Goal: Complete application form

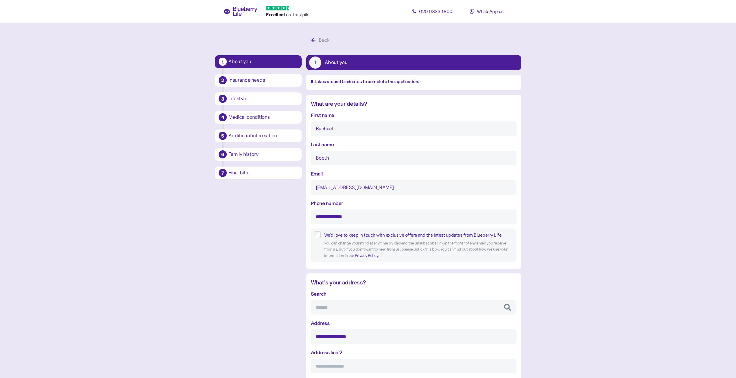
scroll to position [426, 0]
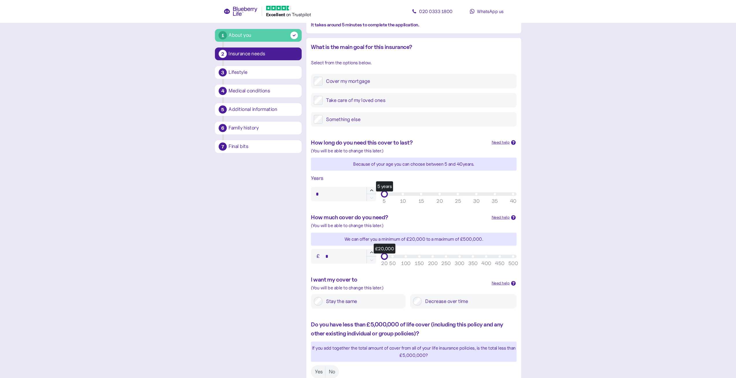
scroll to position [58, 0]
type input "**"
drag, startPoint x: 386, startPoint y: 193, endPoint x: 441, endPoint y: 193, distance: 55.0
click at [441, 193] on div "20 years" at bounding box center [439, 192] width 7 height 7
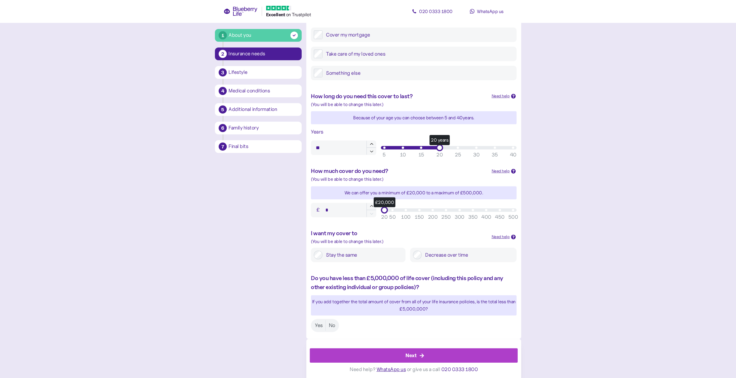
scroll to position [105, 0]
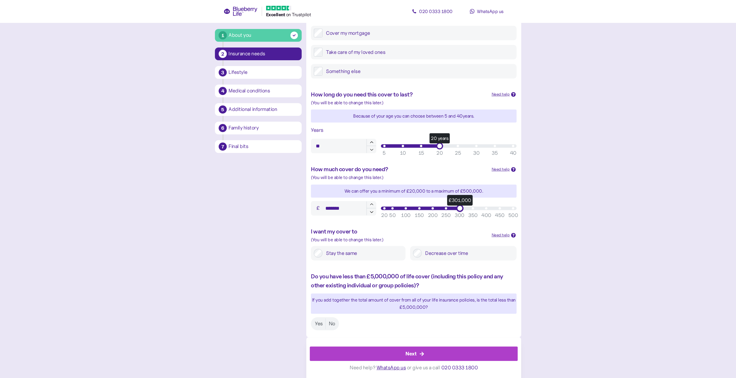
drag, startPoint x: 386, startPoint y: 207, endPoint x: 461, endPoint y: 207, distance: 74.9
click at [461, 207] on div "£301,000" at bounding box center [459, 207] width 7 height 7
type input "*******"
click at [373, 213] on icon "button" at bounding box center [371, 211] width 5 height 5
click at [576, 225] on main "1 About you 2 Insurance needs 3 Lifestyle 4 Medical conditions 5 Additional inf…" at bounding box center [368, 136] width 736 height 483
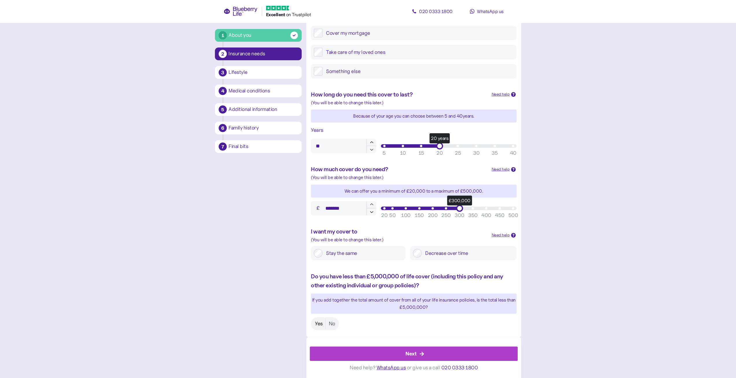
click at [316, 325] on label "Yes" at bounding box center [319, 323] width 14 height 11
click at [397, 354] on div "Next" at bounding box center [415, 353] width 195 height 14
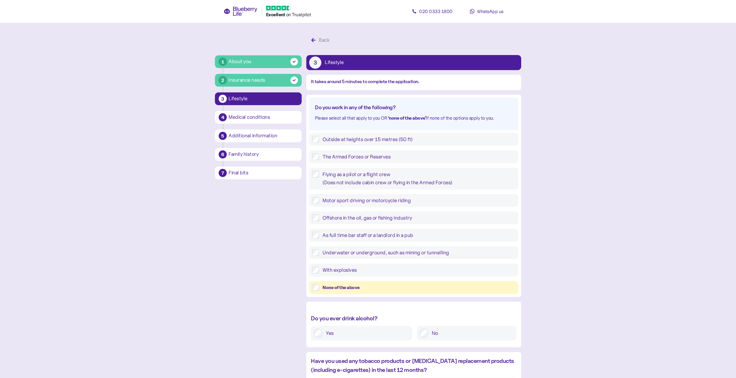
click at [347, 288] on div "None of the above" at bounding box center [419, 286] width 193 height 7
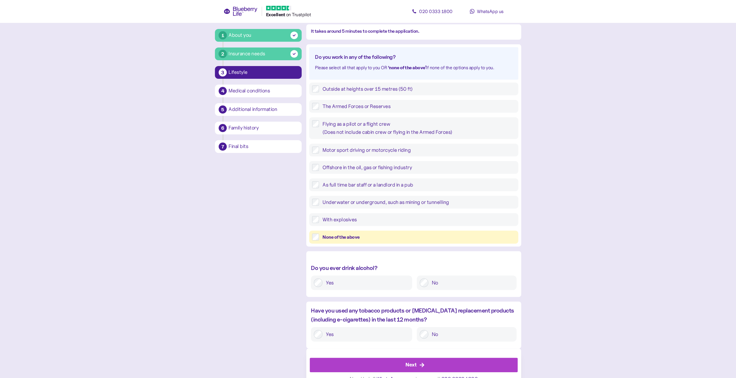
scroll to position [58, 0]
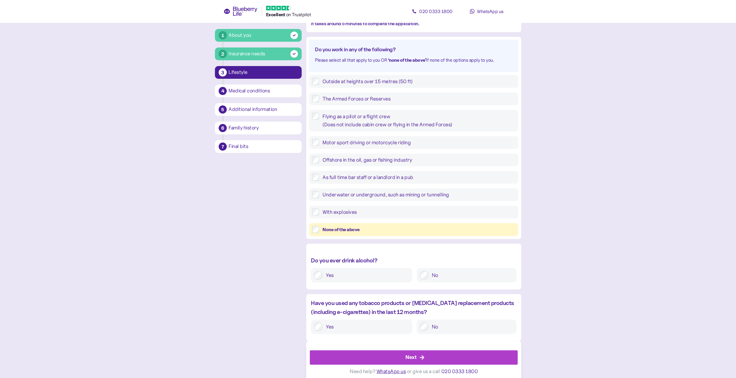
click at [366, 272] on label "Yes" at bounding box center [366, 274] width 87 height 9
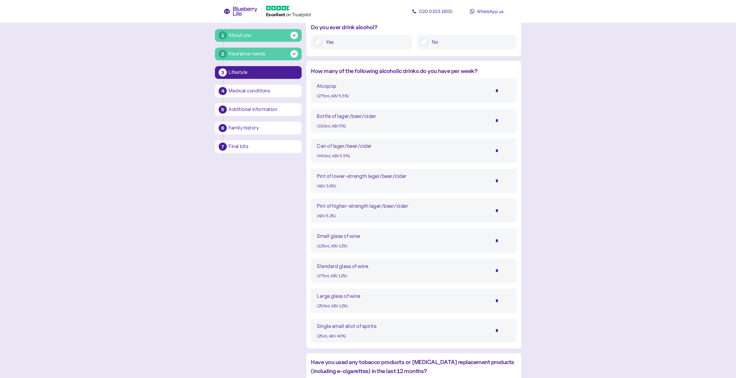
scroll to position [289, 0]
drag, startPoint x: 501, startPoint y: 332, endPoint x: 493, endPoint y: 331, distance: 8.3
click at [493, 331] on input "*" at bounding box center [501, 331] width 20 height 14
type input "*"
drag, startPoint x: 499, startPoint y: 272, endPoint x: 489, endPoint y: 273, distance: 10.7
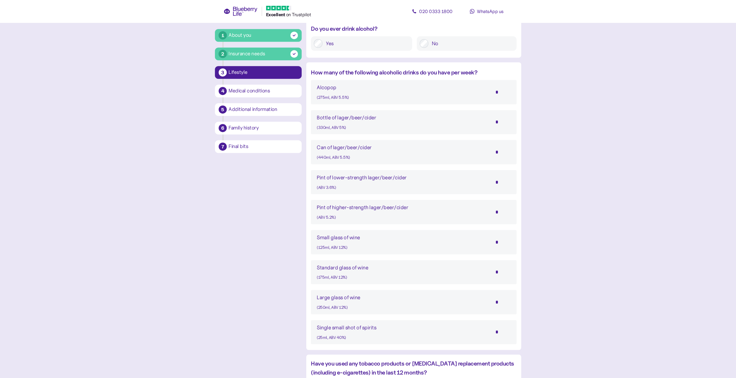
click at [489, 273] on div "Standard glass of wine (175ml, ABV 12%) *" at bounding box center [414, 271] width 194 height 17
type input "*"
click at [557, 256] on main "1 About you 2 Insurance needs 3 Lifestyle 4 Medical conditions 5 Additional inf…" at bounding box center [368, 76] width 736 height 731
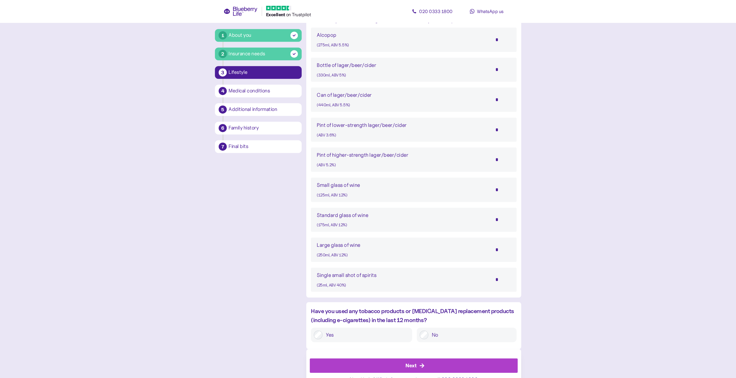
scroll to position [354, 0]
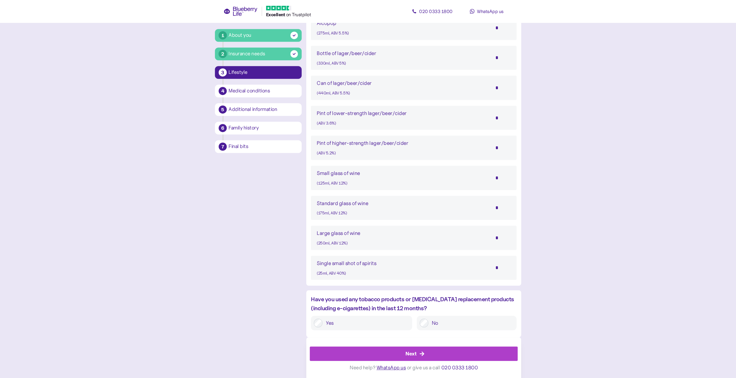
click at [443, 325] on label "No" at bounding box center [470, 322] width 85 height 9
click at [441, 350] on div "Next" at bounding box center [415, 353] width 195 height 14
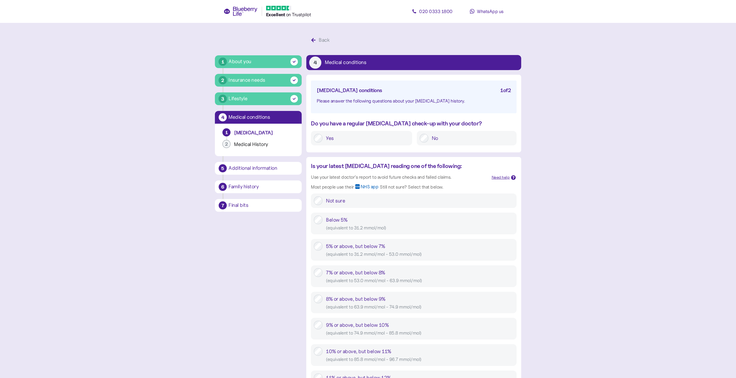
click at [393, 139] on label "Yes" at bounding box center [366, 138] width 87 height 9
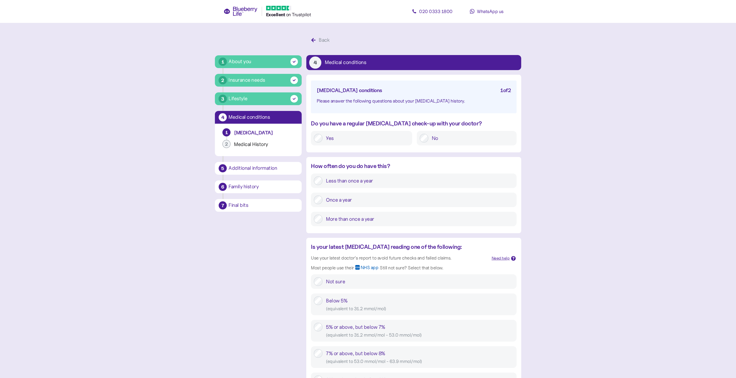
click at [396, 199] on label "Once a year" at bounding box center [418, 199] width 191 height 9
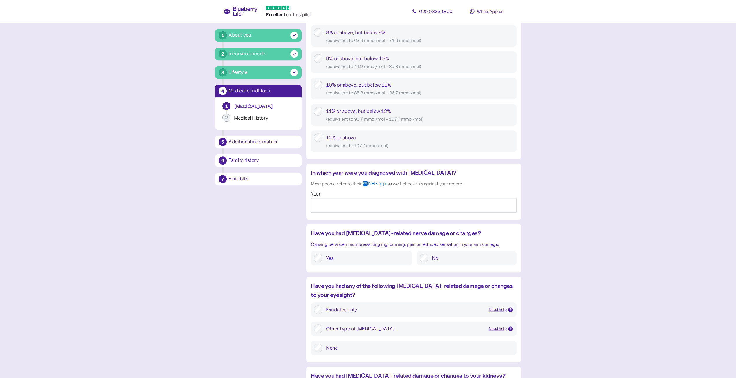
scroll to position [347, 0]
click at [408, 208] on input "Year" at bounding box center [414, 205] width 206 height 14
type input "****"
click at [440, 257] on label "No" at bounding box center [470, 257] width 85 height 9
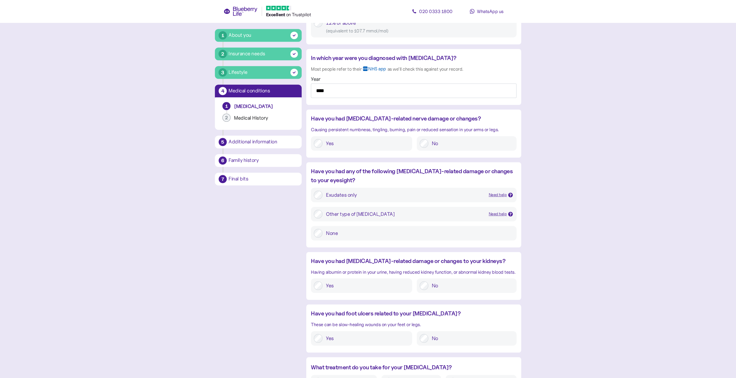
scroll to position [463, 0]
click at [511, 193] on icon at bounding box center [511, 193] width 2 height 3
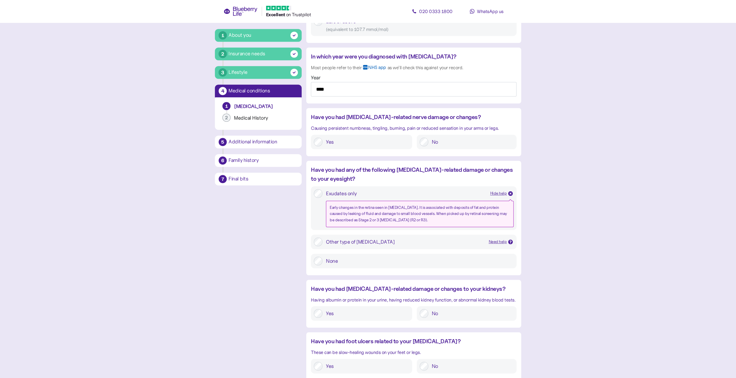
click at [510, 241] on icon at bounding box center [510, 241] width 3 height 3
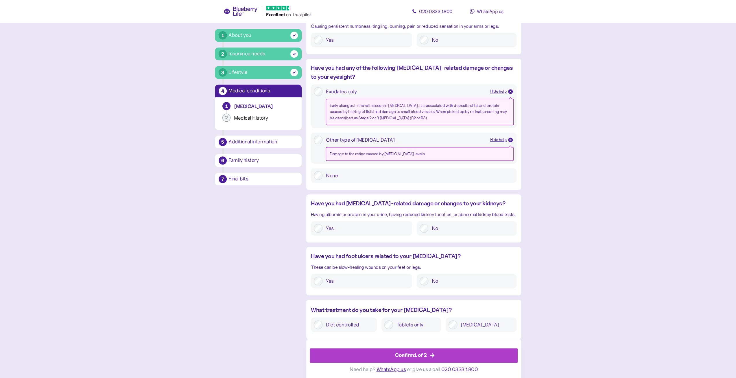
scroll to position [566, 0]
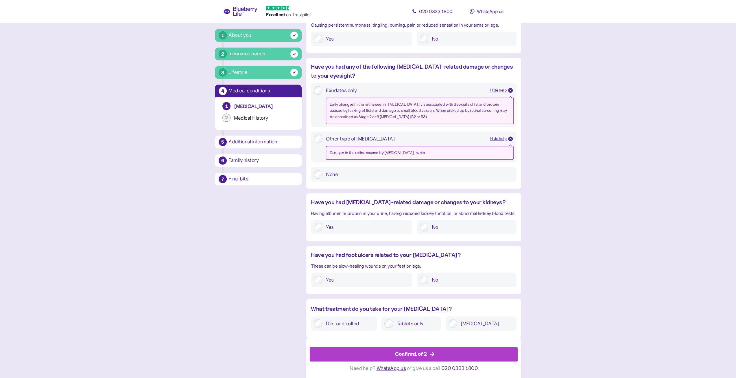
click at [388, 366] on span "WhatsApp us" at bounding box center [392, 367] width 30 height 6
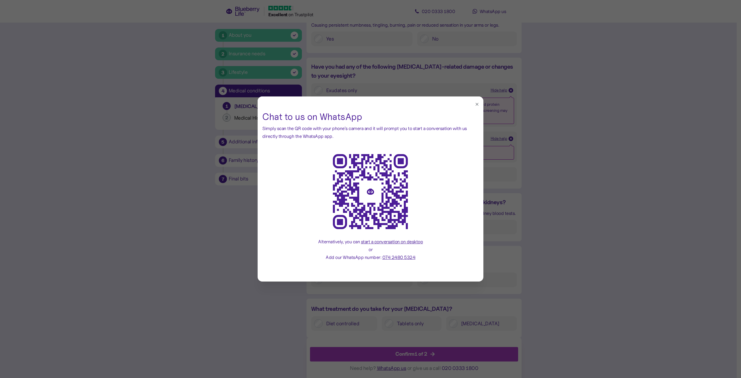
click at [475, 104] on icon "button" at bounding box center [476, 104] width 5 height 5
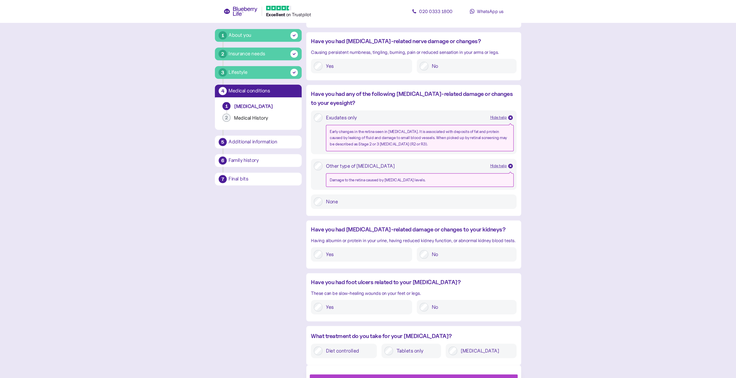
scroll to position [537, 0]
click at [450, 255] on label "No" at bounding box center [470, 255] width 85 height 9
click at [443, 310] on label "No" at bounding box center [470, 308] width 85 height 9
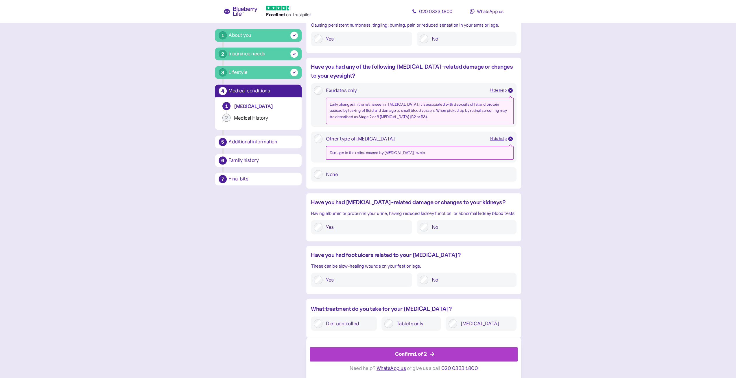
scroll to position [566, 0]
click at [480, 322] on label "[MEDICAL_DATA]" at bounding box center [485, 323] width 56 height 9
click at [440, 353] on div "Confirm 1 of 2" at bounding box center [415, 353] width 195 height 14
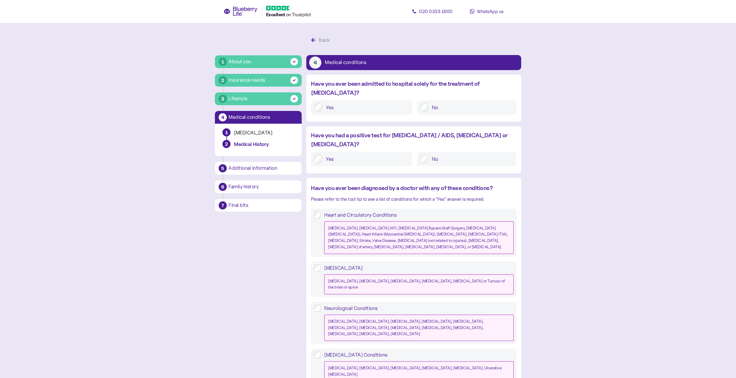
click at [448, 103] on label "No" at bounding box center [470, 107] width 85 height 9
click at [444, 154] on label "No" at bounding box center [470, 158] width 85 height 9
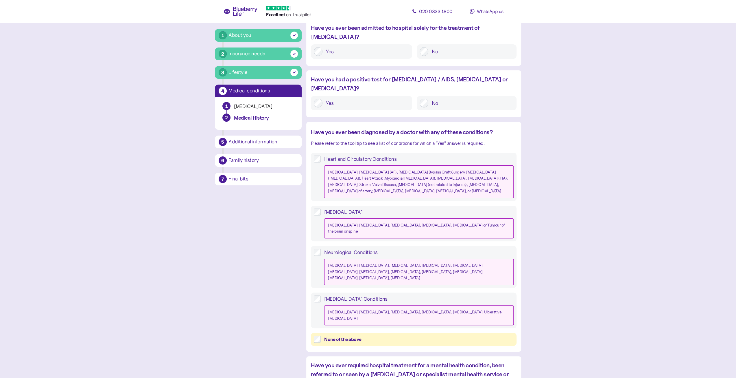
scroll to position [58, 0]
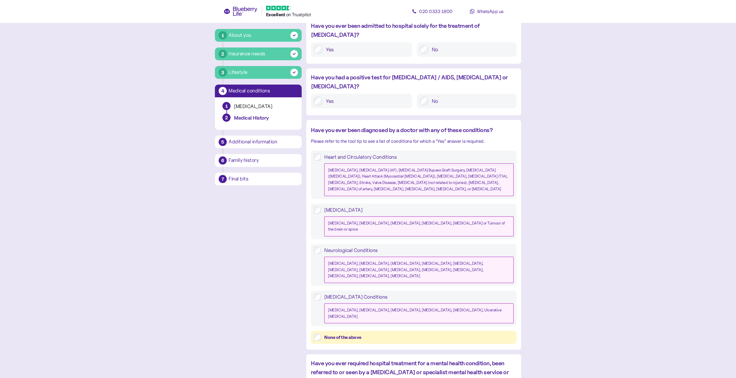
click at [326, 333] on div "None of the above" at bounding box center [418, 336] width 189 height 7
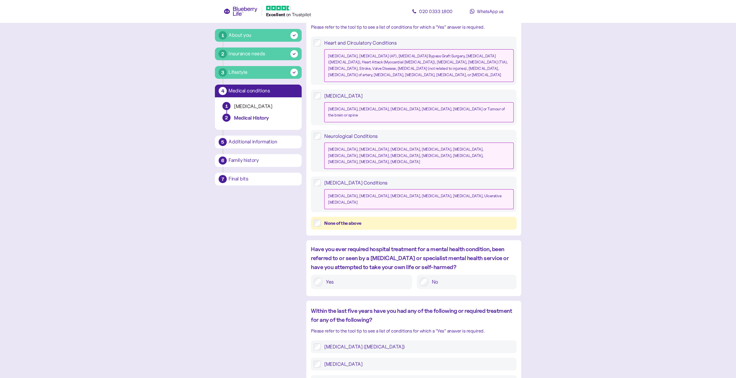
scroll to position [174, 0]
click at [451, 275] on label "No" at bounding box center [470, 279] width 85 height 9
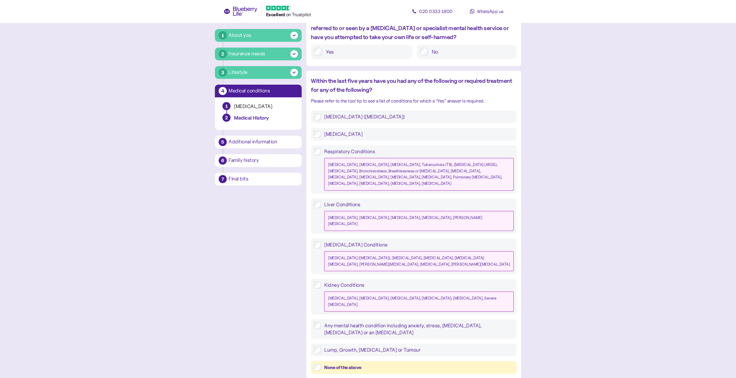
scroll to position [405, 0]
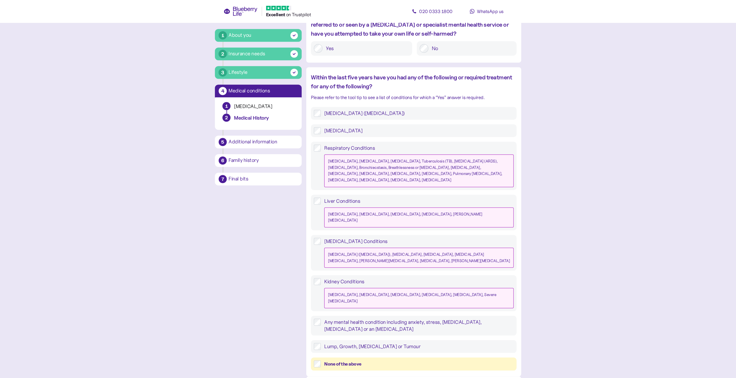
click at [399, 360] on div "None of the above" at bounding box center [418, 363] width 189 height 7
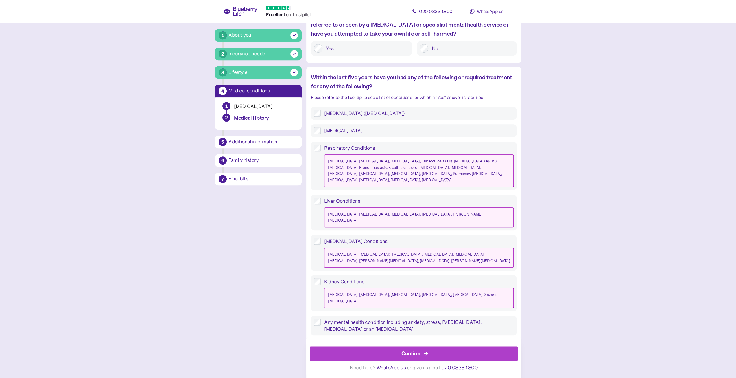
click at [435, 352] on div "Confirm" at bounding box center [415, 353] width 195 height 14
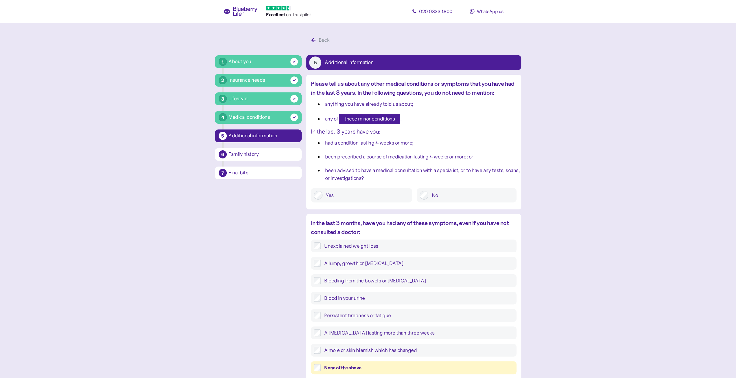
click at [390, 118] on span "these minor conditions" at bounding box center [370, 119] width 50 height 10
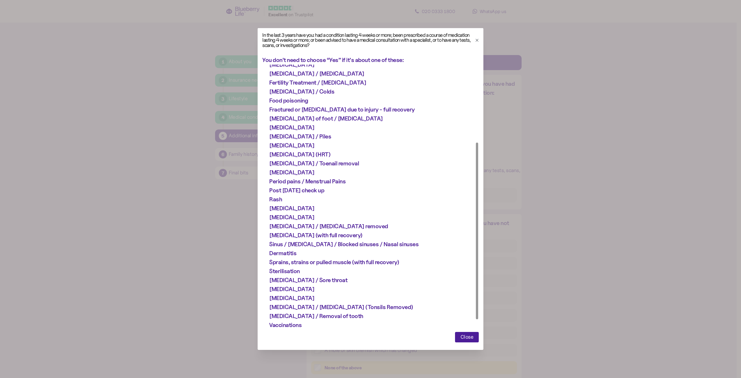
scroll to position [130, 0]
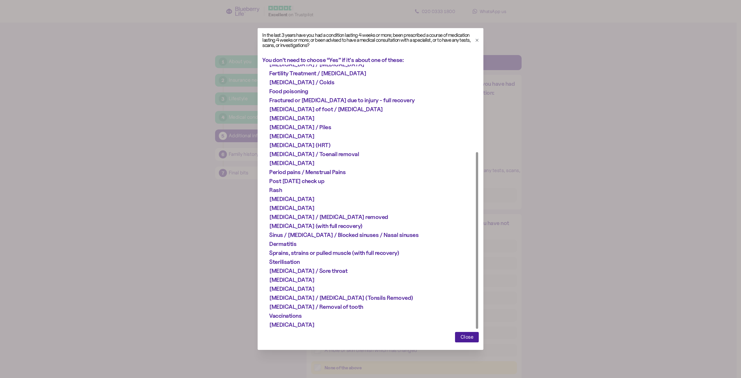
click at [467, 342] on span "Close" at bounding box center [466, 337] width 13 height 10
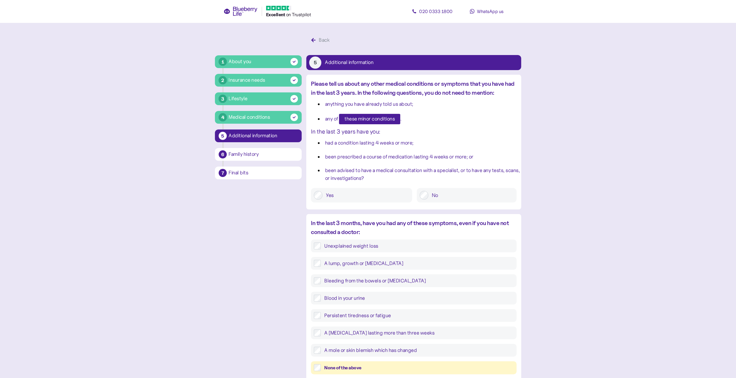
click at [384, 119] on span "these minor conditions" at bounding box center [370, 119] width 50 height 10
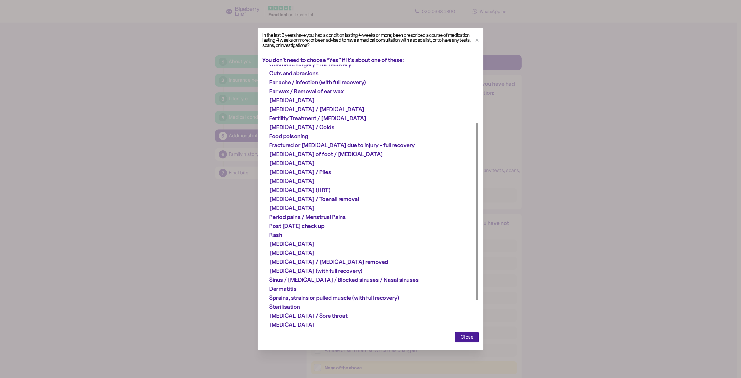
scroll to position [87, 0]
click at [473, 340] on span "Close" at bounding box center [466, 337] width 13 height 10
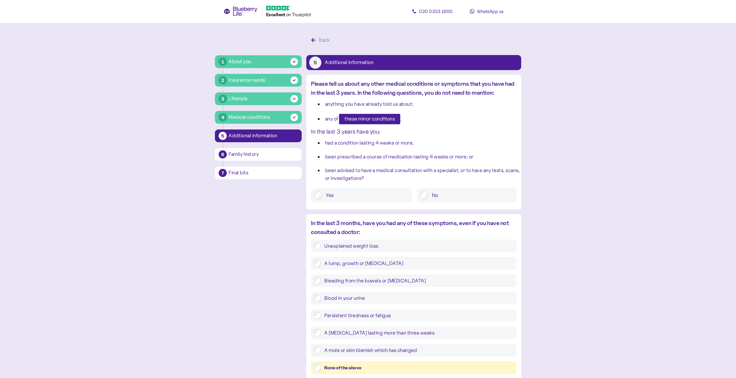
click at [382, 116] on span "these minor conditions" at bounding box center [370, 119] width 50 height 10
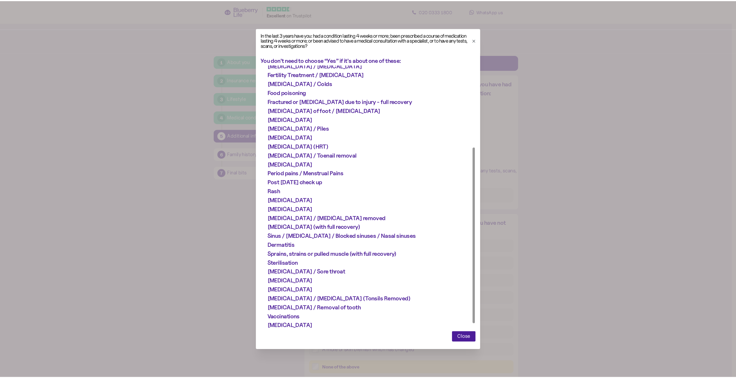
scroll to position [130, 0]
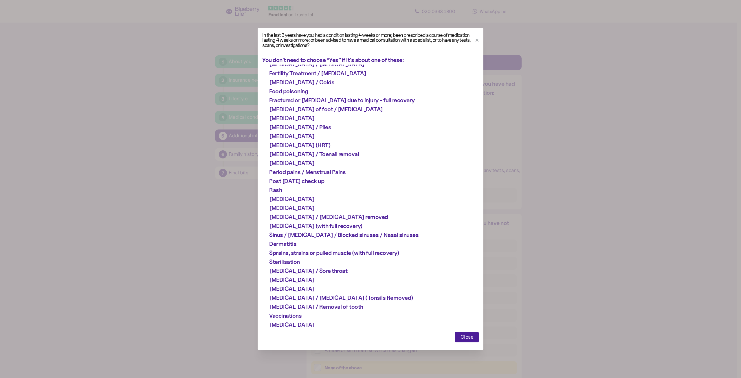
click at [470, 334] on span "Close" at bounding box center [466, 337] width 13 height 10
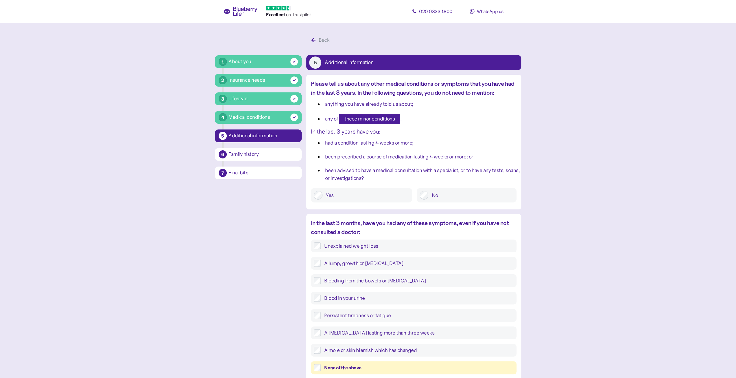
click at [439, 198] on label "No" at bounding box center [470, 195] width 85 height 9
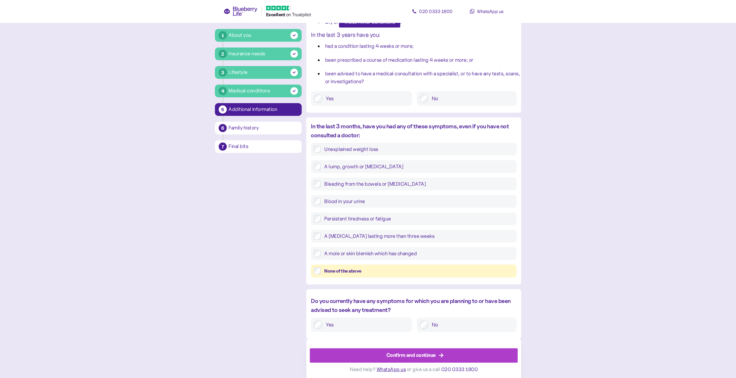
scroll to position [98, 0]
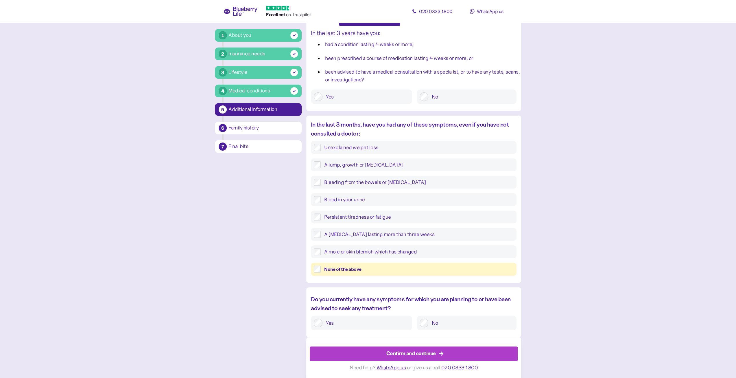
click at [384, 268] on div "None of the above" at bounding box center [418, 268] width 189 height 7
click at [447, 325] on label "No" at bounding box center [470, 322] width 85 height 9
click at [437, 354] on div "Confirm and continue" at bounding box center [415, 353] width 195 height 14
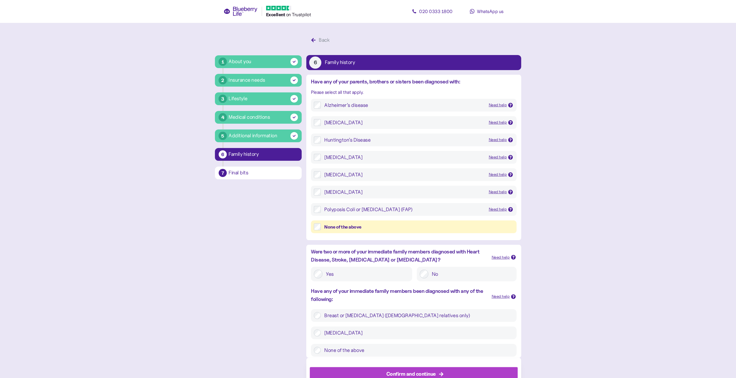
click at [377, 227] on div "None of the above" at bounding box center [418, 226] width 189 height 7
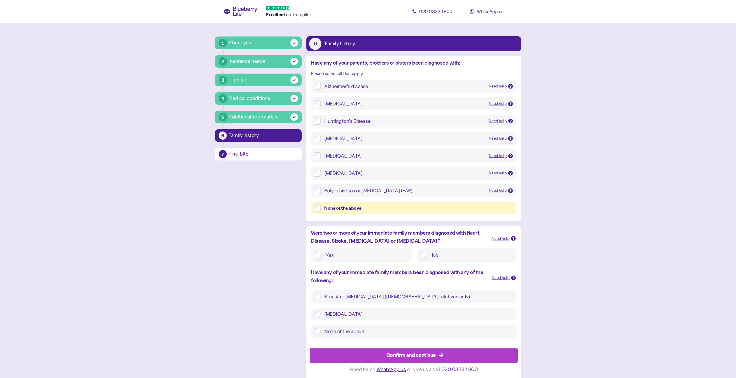
scroll to position [21, 0]
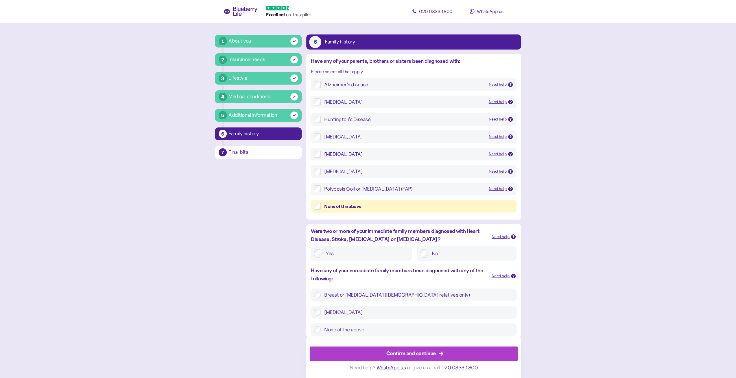
click at [451, 251] on label "No" at bounding box center [470, 253] width 85 height 9
click at [502, 276] on div "Need help" at bounding box center [501, 276] width 18 height 6
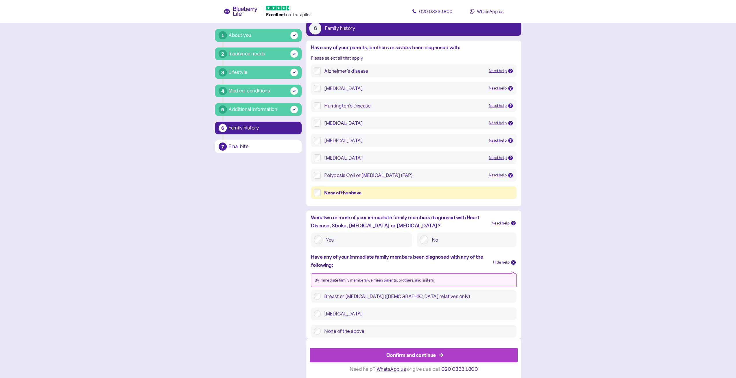
scroll to position [35, 0]
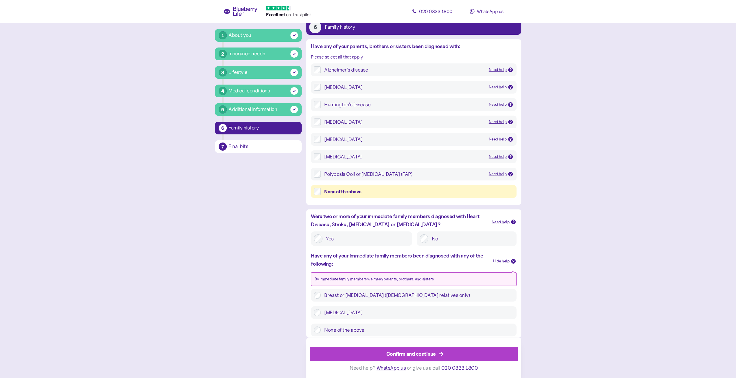
click at [369, 329] on label "None of the above" at bounding box center [417, 329] width 193 height 7
click at [401, 354] on div "Confirm and continue" at bounding box center [410, 353] width 49 height 8
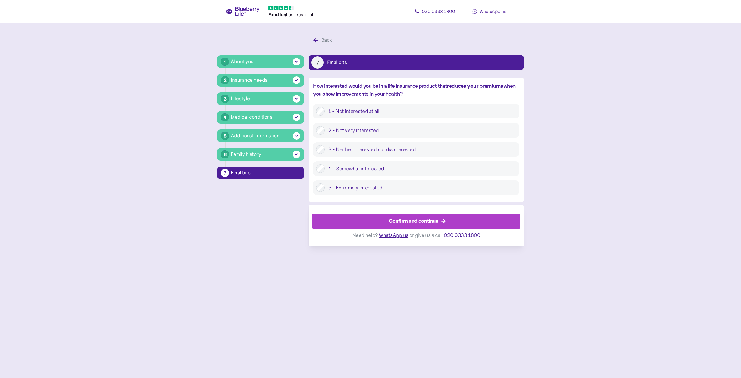
click at [406, 150] on label "3 - Neither interested nor disinterested" at bounding box center [420, 149] width 191 height 9
click at [425, 220] on div "Confirm and continue" at bounding box center [413, 221] width 49 height 8
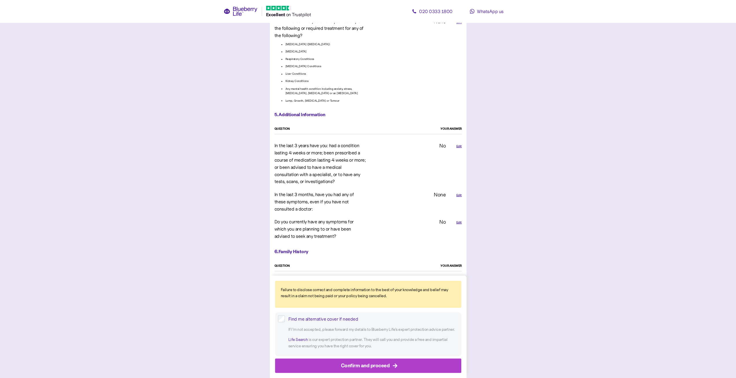
scroll to position [1018, 0]
